Goal: Check status: Check status

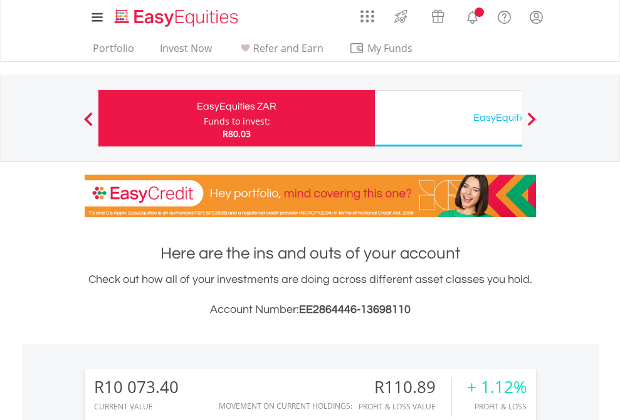
scroll to position [120, 197]
click at [204, 118] on div "Funds to invest:" at bounding box center [237, 121] width 66 height 13
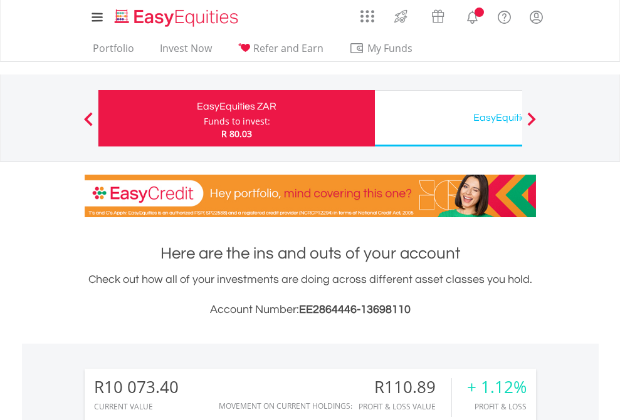
scroll to position [120, 197]
click at [448, 118] on div "EasyEquities USD" at bounding box center [512, 118] width 261 height 18
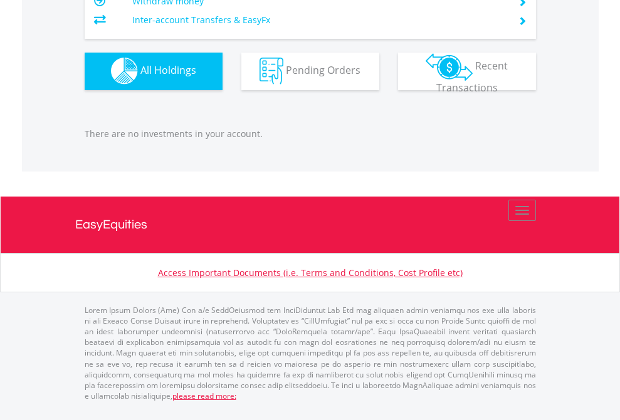
scroll to position [1240, 0]
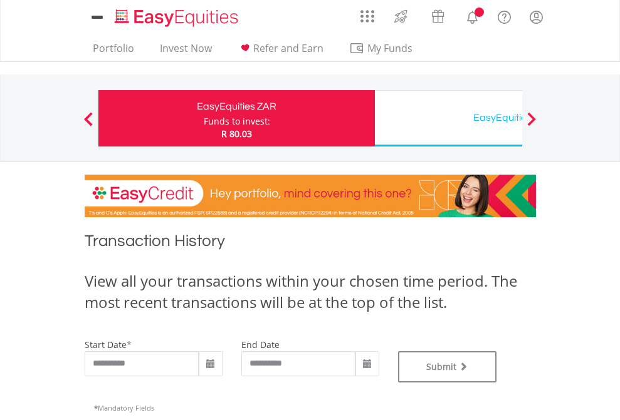
scroll to position [508, 0]
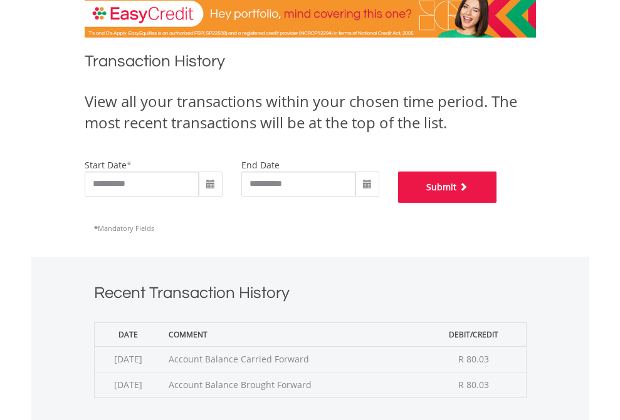
click at [497, 203] on button "Submit" at bounding box center [447, 187] width 99 height 31
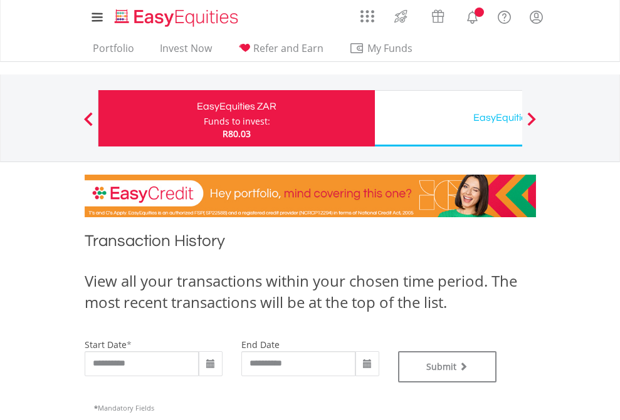
click at [448, 118] on div "EasyEquities USD" at bounding box center [512, 118] width 261 height 18
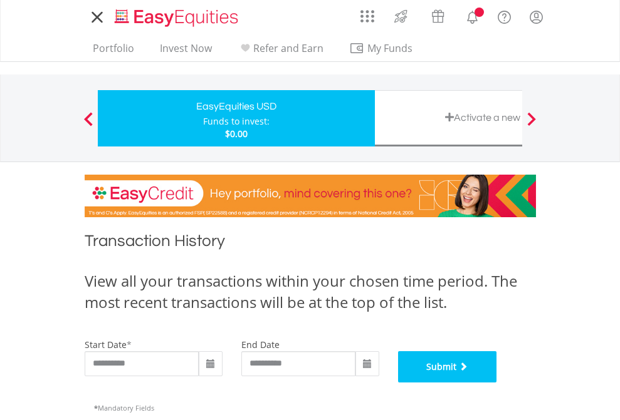
click at [497, 383] on button "Submit" at bounding box center [447, 366] width 99 height 31
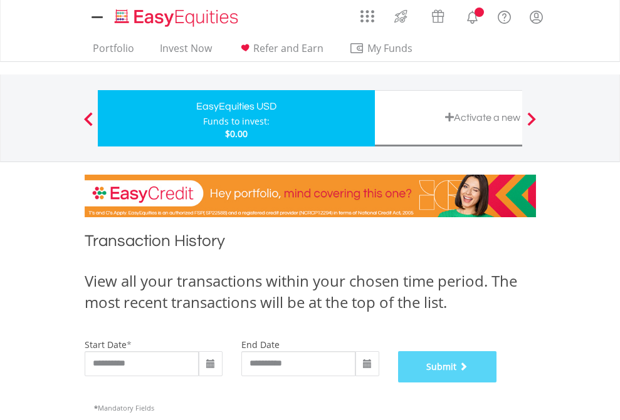
scroll to position [508, 0]
